Goal: Transaction & Acquisition: Purchase product/service

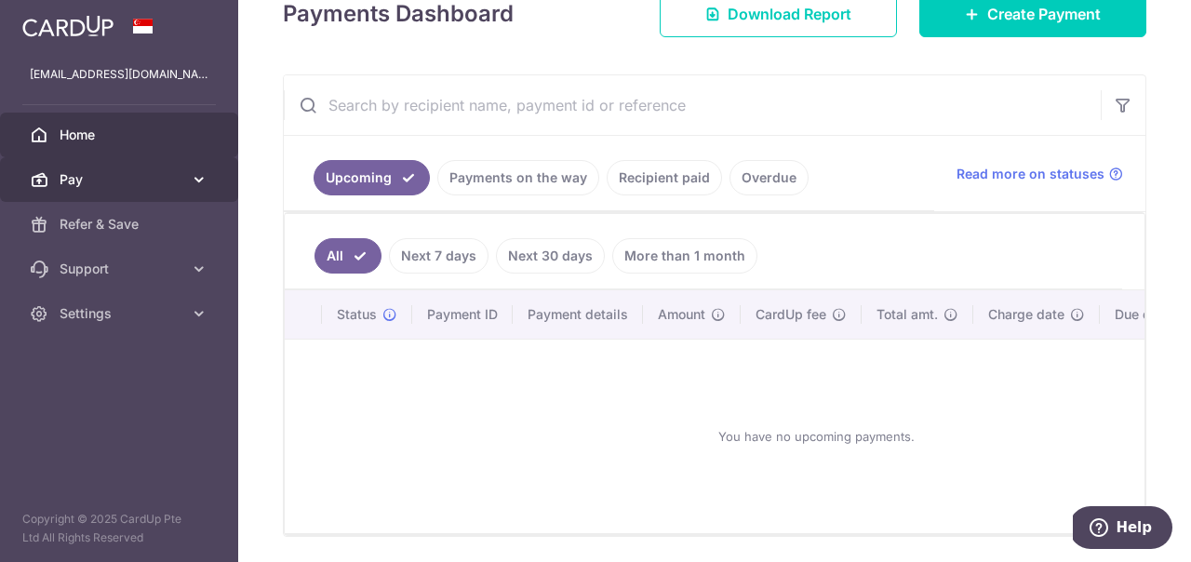
click at [107, 193] on link "Pay" at bounding box center [119, 179] width 238 height 45
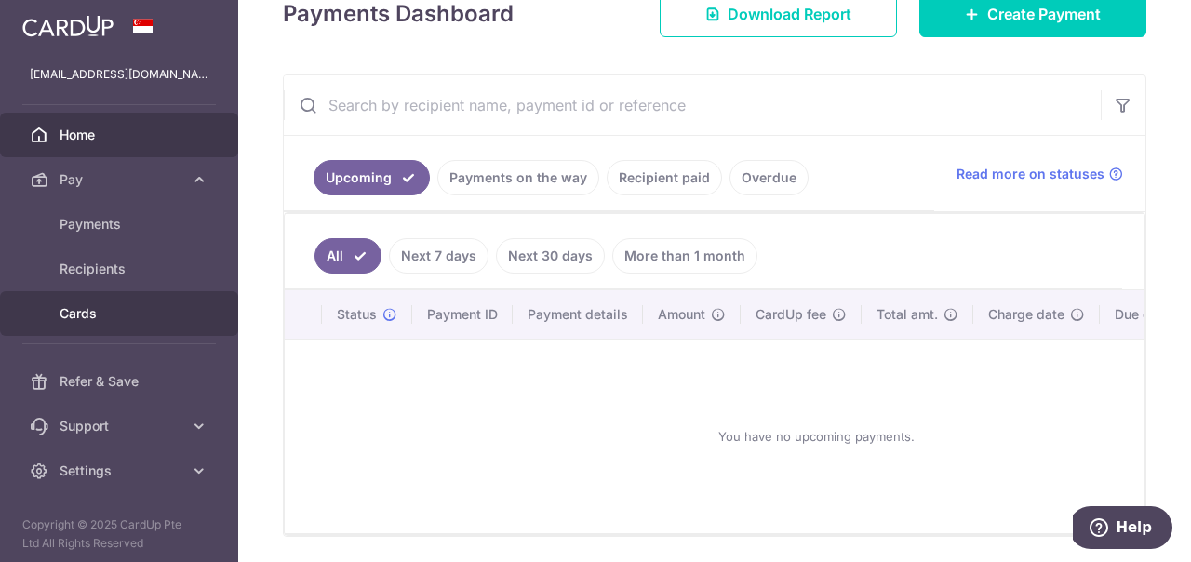
click at [100, 327] on link "Cards" at bounding box center [119, 313] width 238 height 45
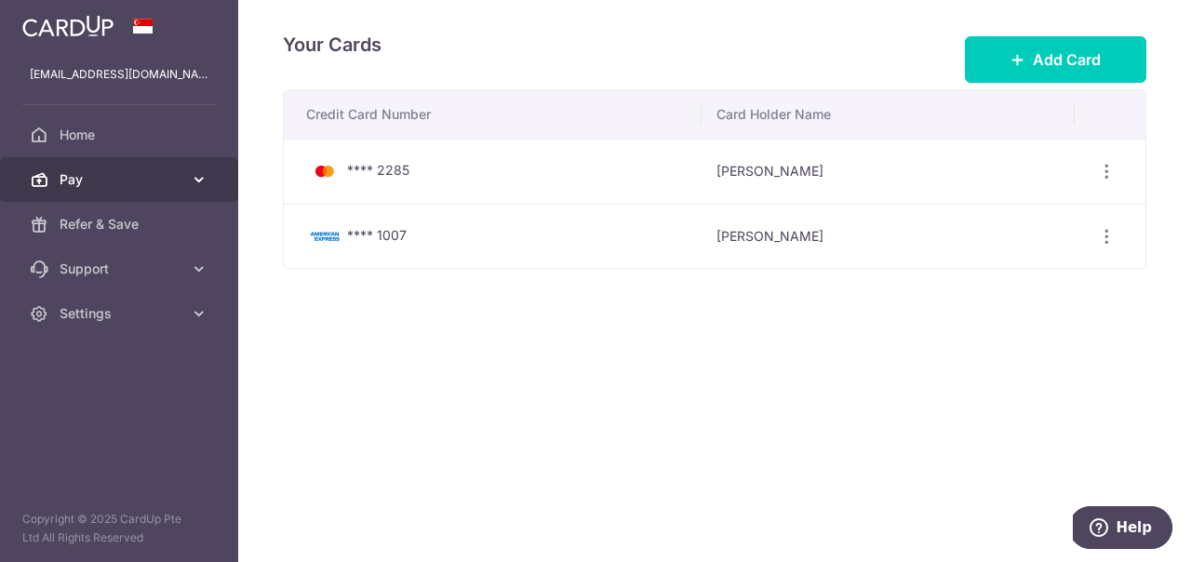
click at [85, 180] on span "Pay" at bounding box center [121, 179] width 123 height 19
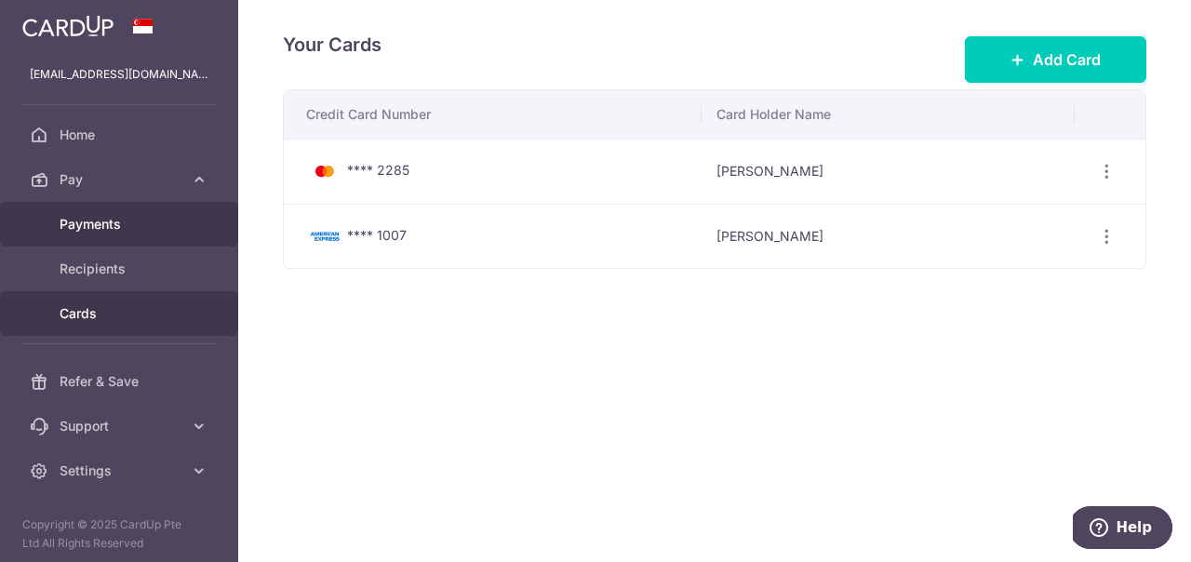
click at [95, 244] on link "Payments" at bounding box center [119, 224] width 238 height 45
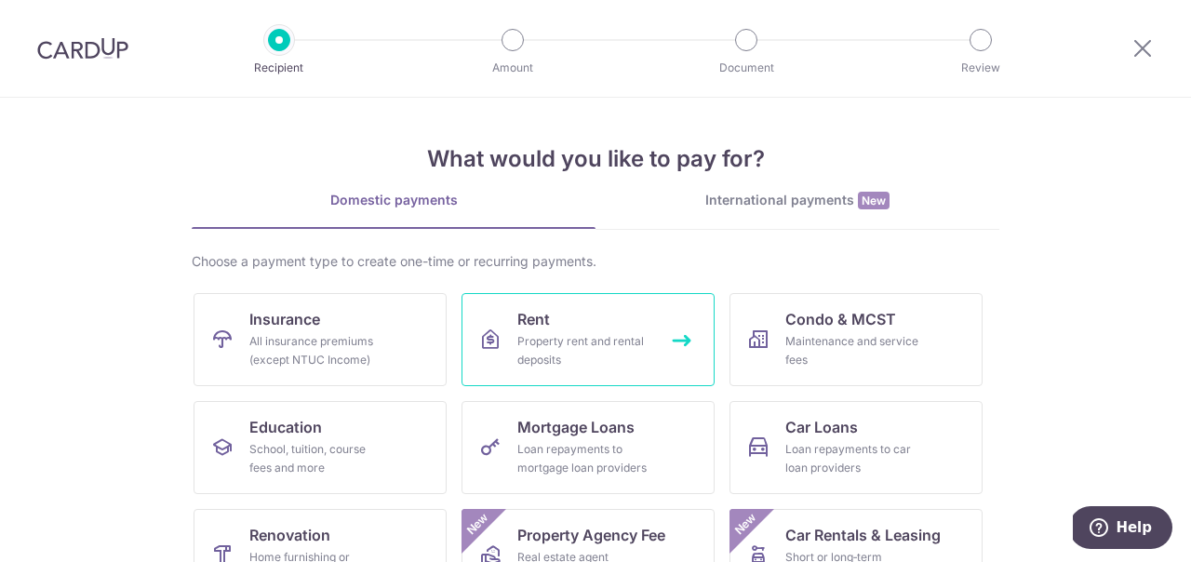
click at [595, 343] on div "Property rent and rental deposits" at bounding box center [584, 350] width 134 height 37
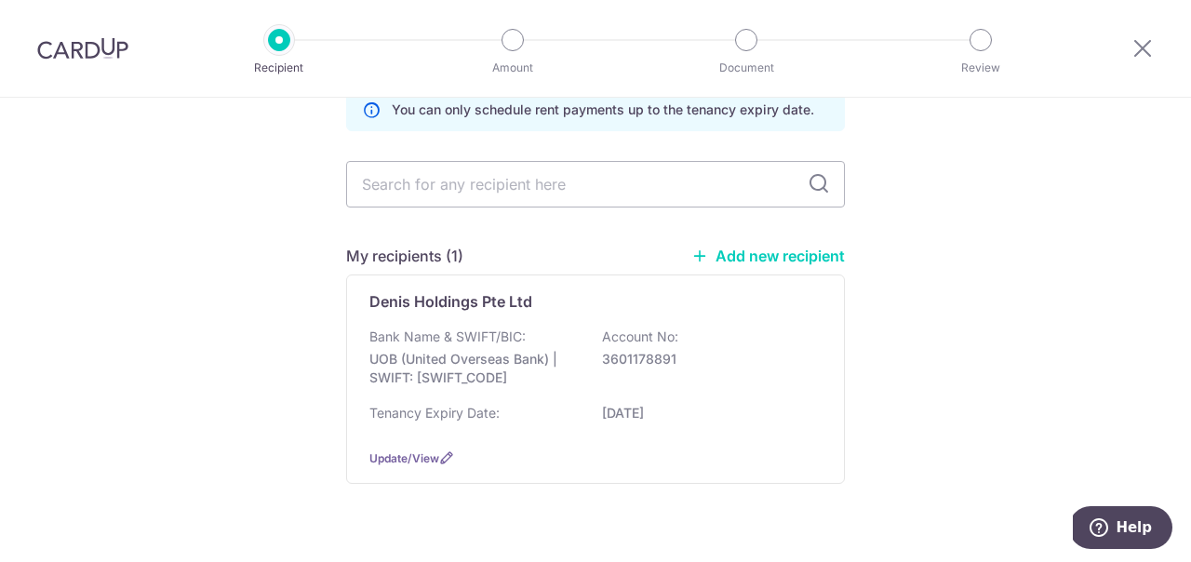
scroll to position [151, 0]
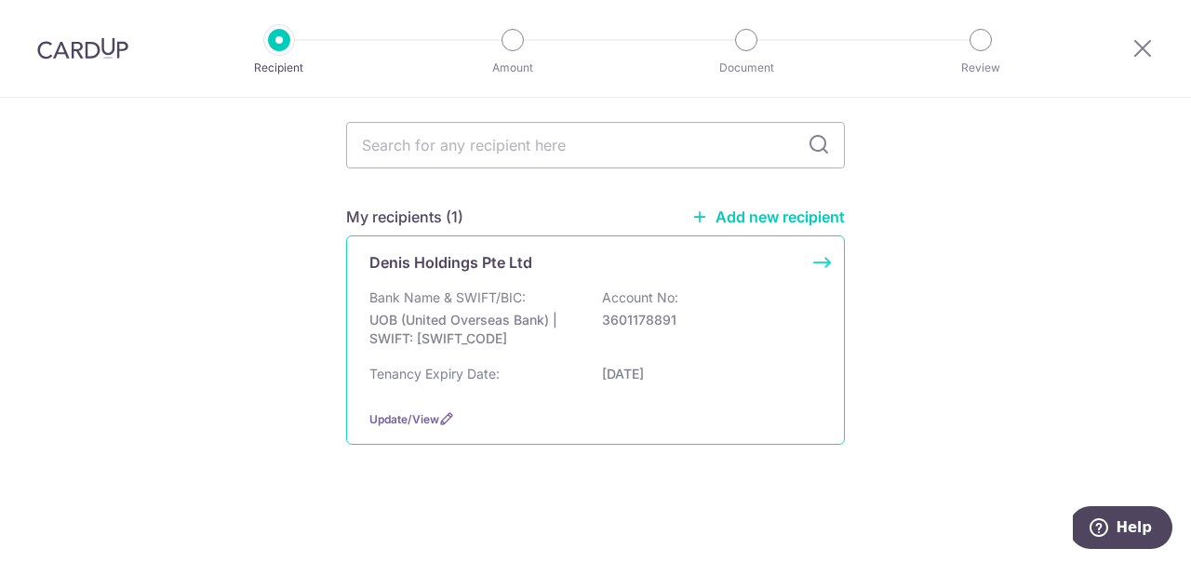
click at [567, 288] on div "Bank Name & SWIFT/BIC: UOB (United Overseas Bank) | SWIFT: UOVBSGSGXXX Account …" at bounding box center [595, 322] width 452 height 69
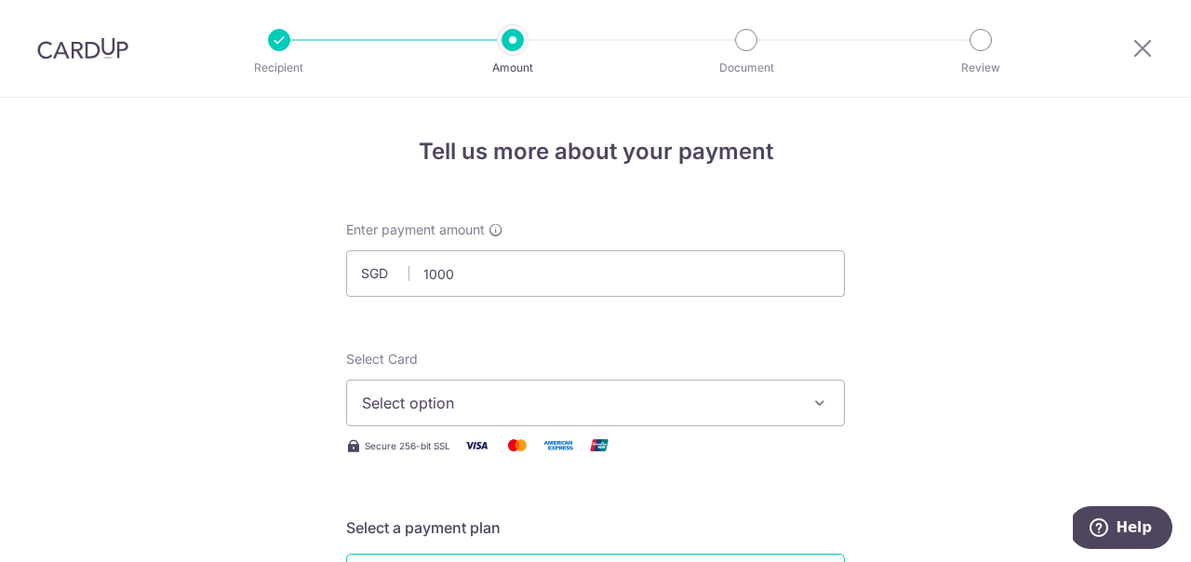
type input "1,000.00"
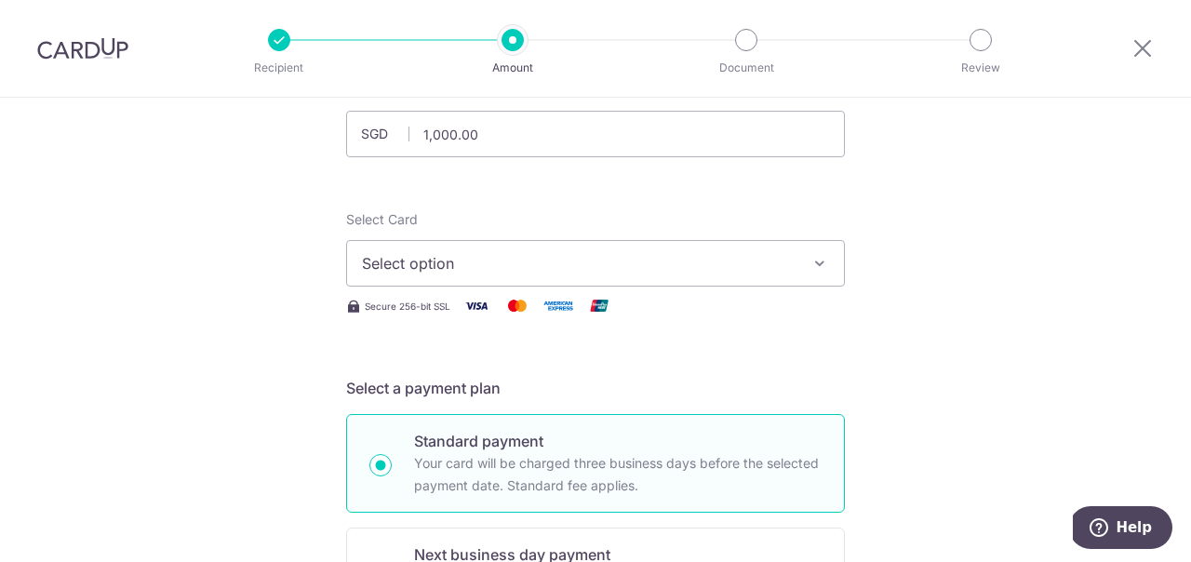
scroll to position [190, 0]
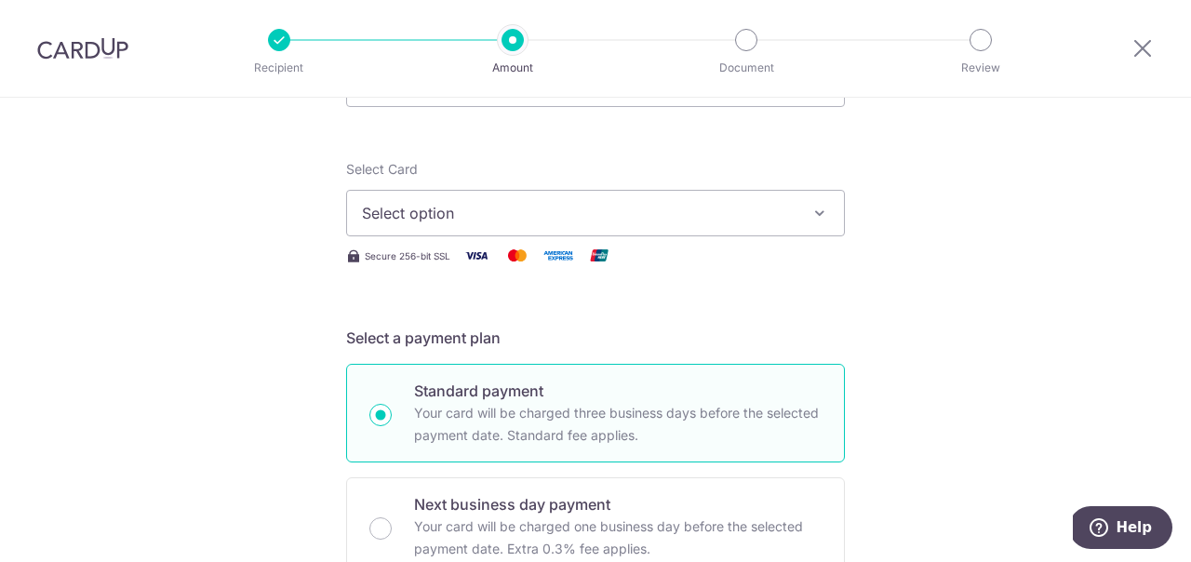
click at [487, 217] on span "Select option" at bounding box center [578, 213] width 433 height 22
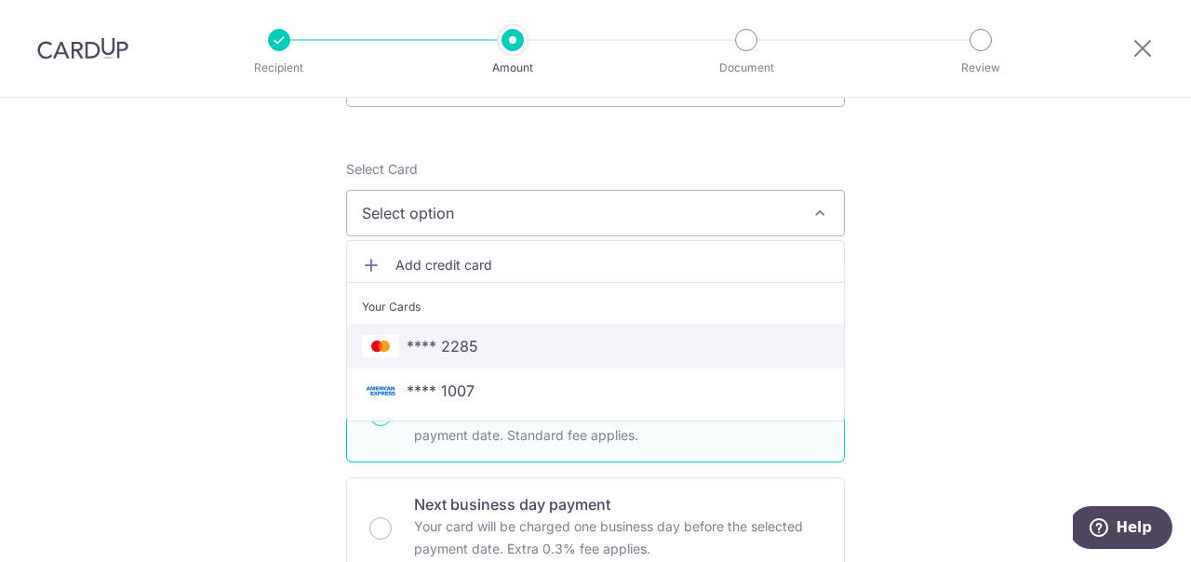
click at [500, 354] on span "**** 2285" at bounding box center [595, 346] width 467 height 22
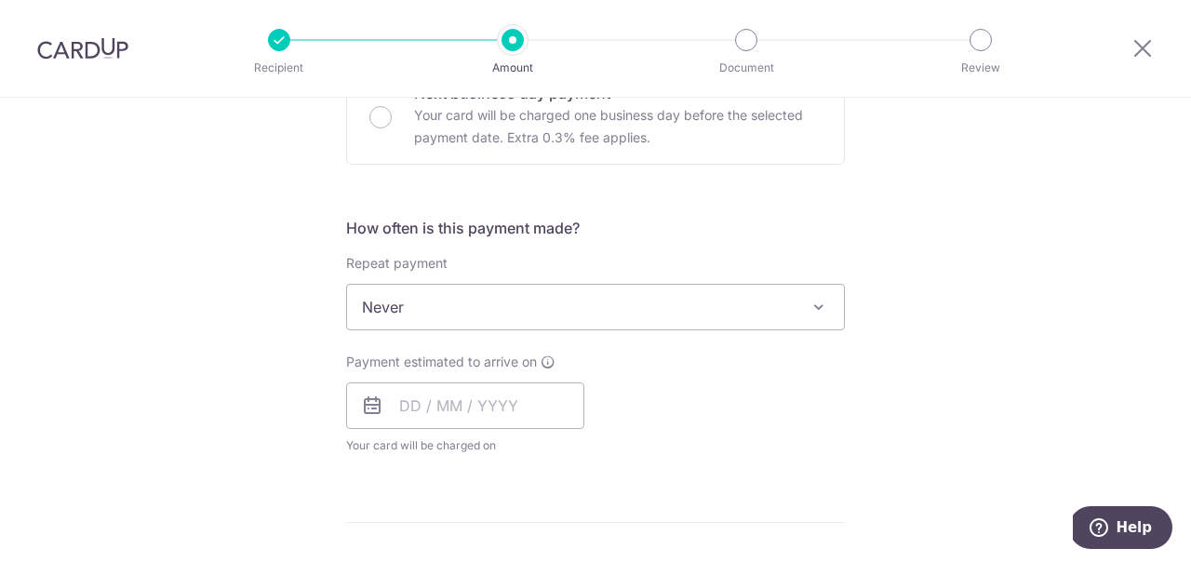
scroll to position [664, 0]
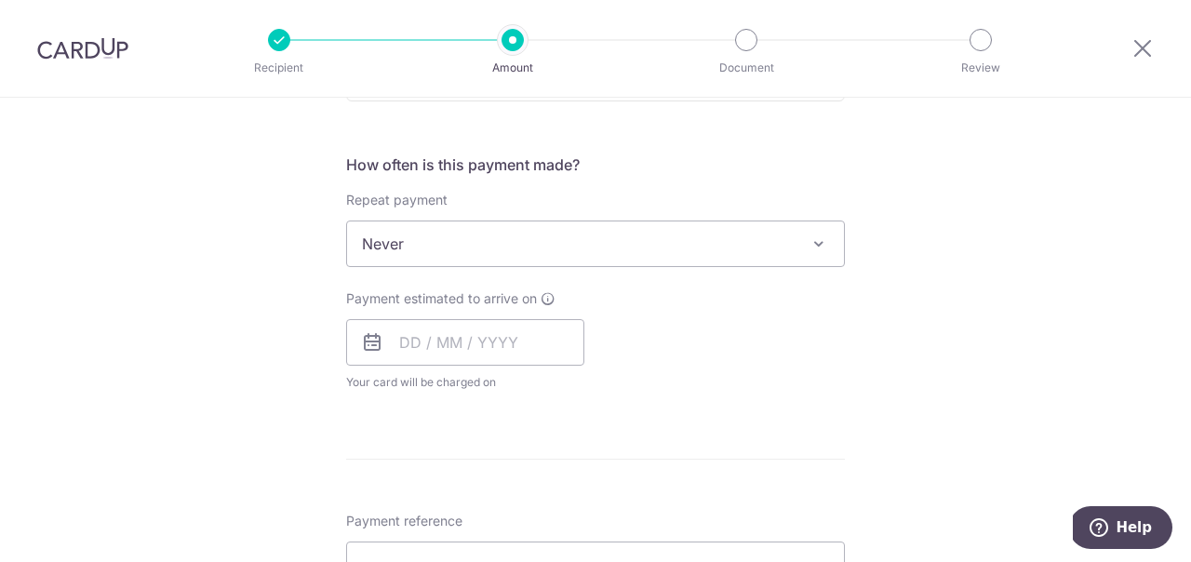
click at [440, 256] on span "Never" at bounding box center [595, 243] width 497 height 45
click at [421, 335] on input "text" at bounding box center [465, 342] width 238 height 47
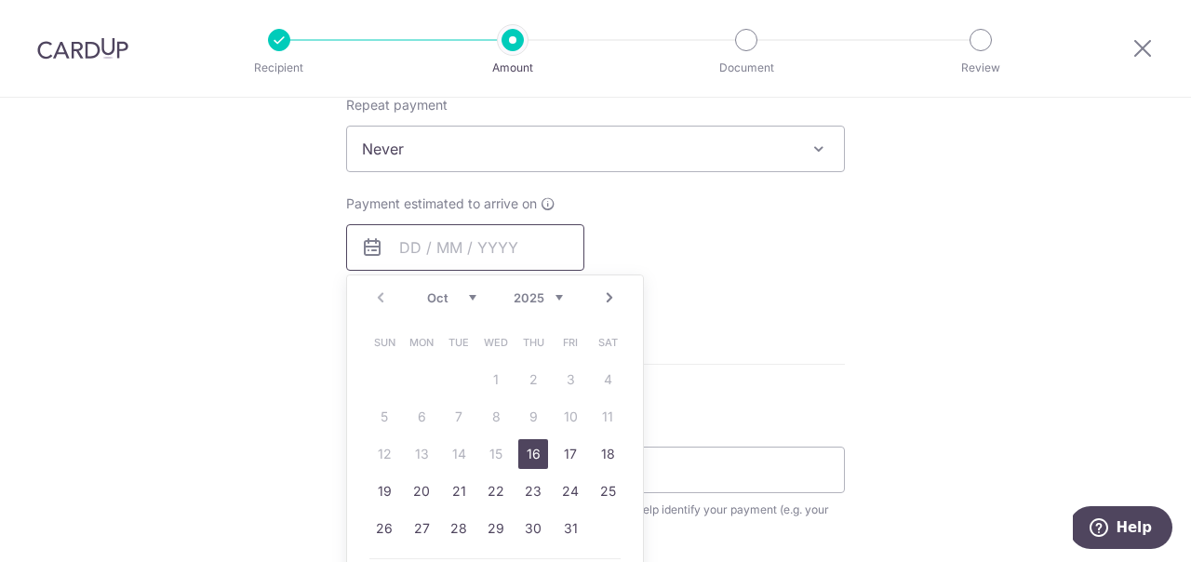
scroll to position [854, 0]
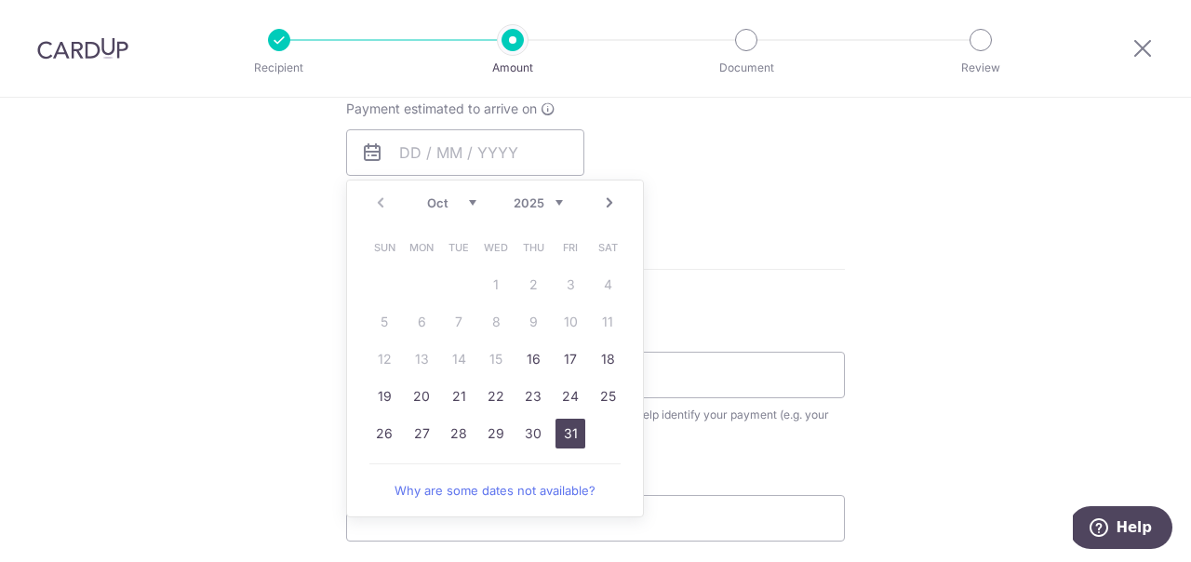
click at [567, 437] on link "31" at bounding box center [570, 434] width 30 height 30
type input "31/10/2025"
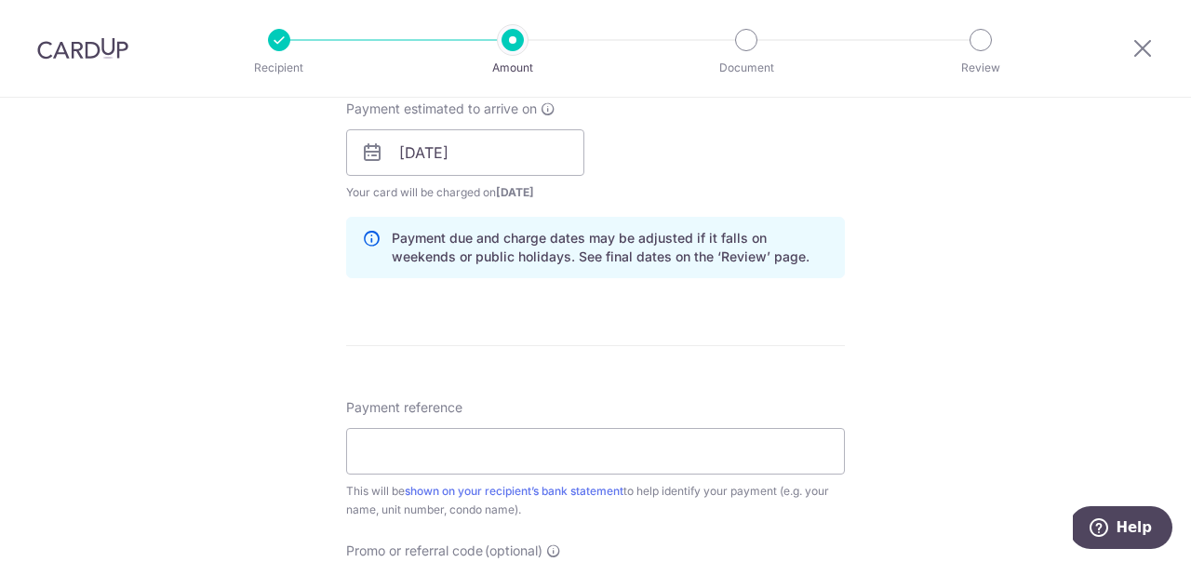
click at [152, 390] on div "Tell us more about your payment Enter payment amount SGD 1,000.00 1000.00 Selec…" at bounding box center [595, 123] width 1191 height 1759
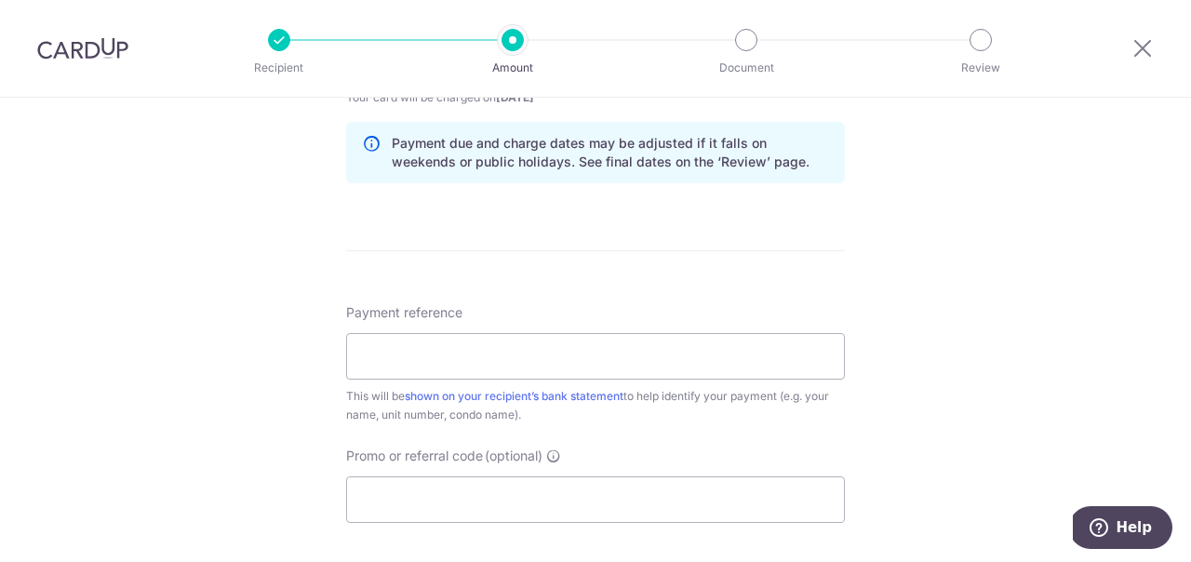
scroll to position [1044, 0]
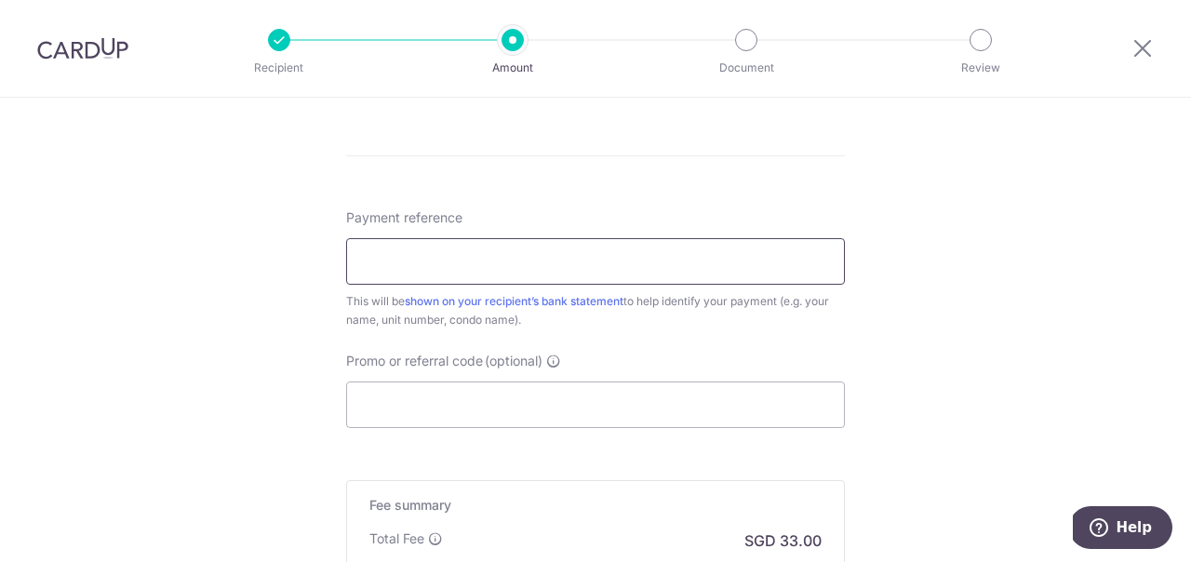
click at [434, 272] on input "Payment reference" at bounding box center [595, 261] width 499 height 47
click at [378, 266] on input "October rent 1" at bounding box center [595, 261] width 499 height 47
type input "November rent 1"
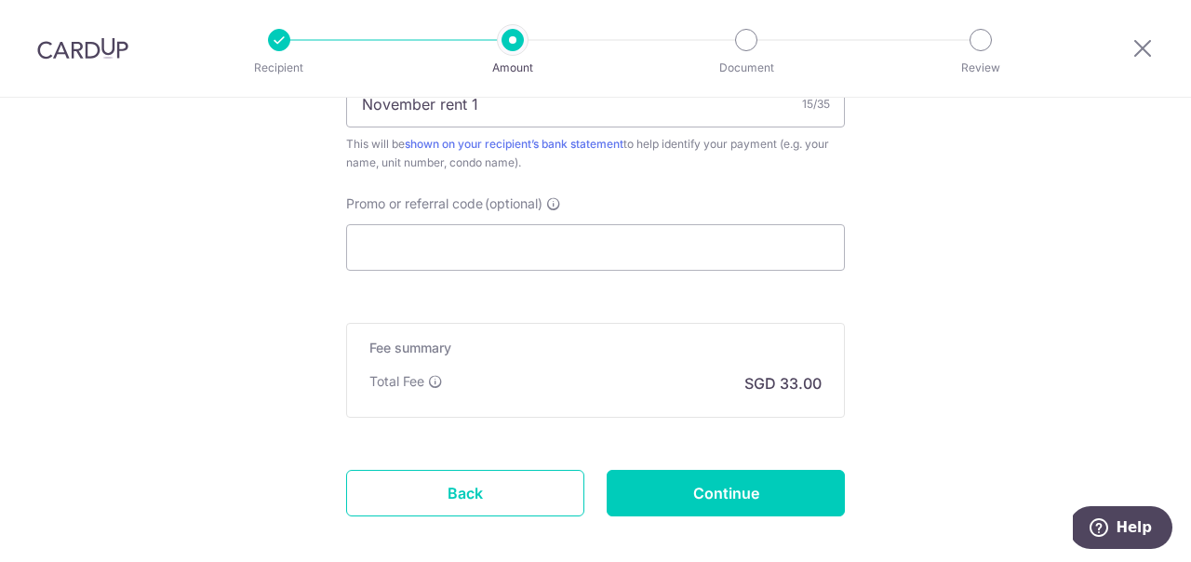
scroll to position [1233, 0]
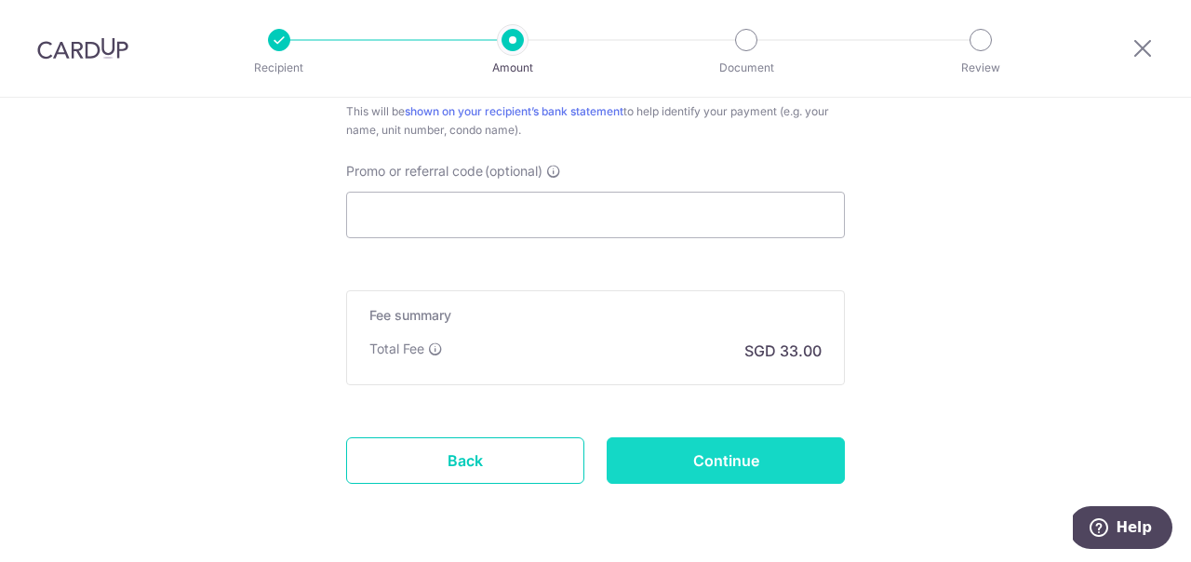
click at [750, 459] on input "Continue" at bounding box center [726, 460] width 238 height 47
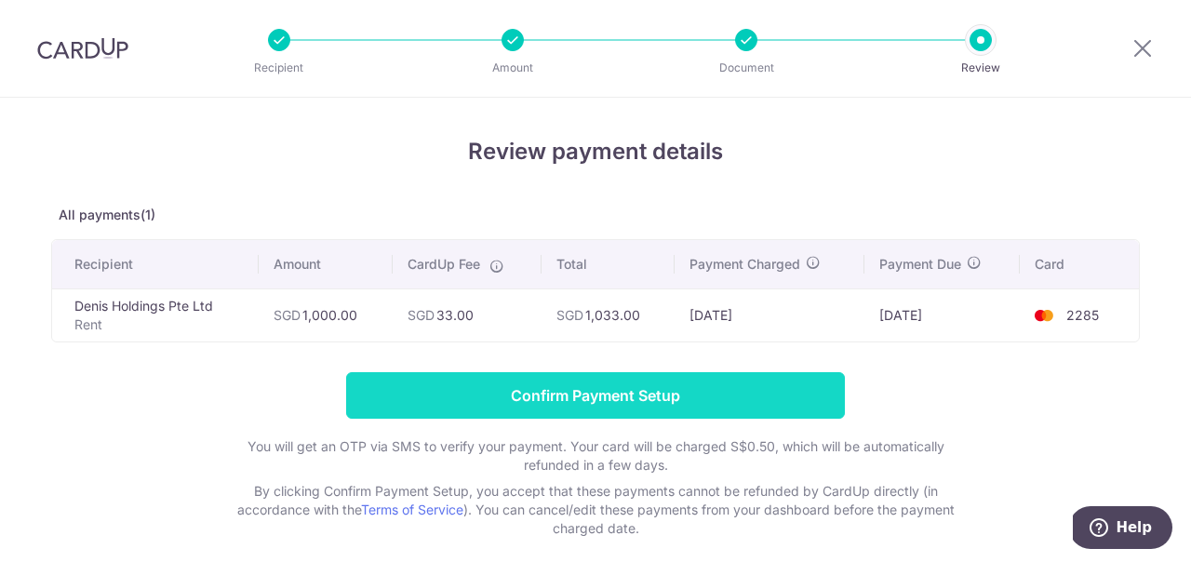
click at [620, 394] on input "Confirm Payment Setup" at bounding box center [595, 395] width 499 height 47
